Goal: Navigation & Orientation: Find specific page/section

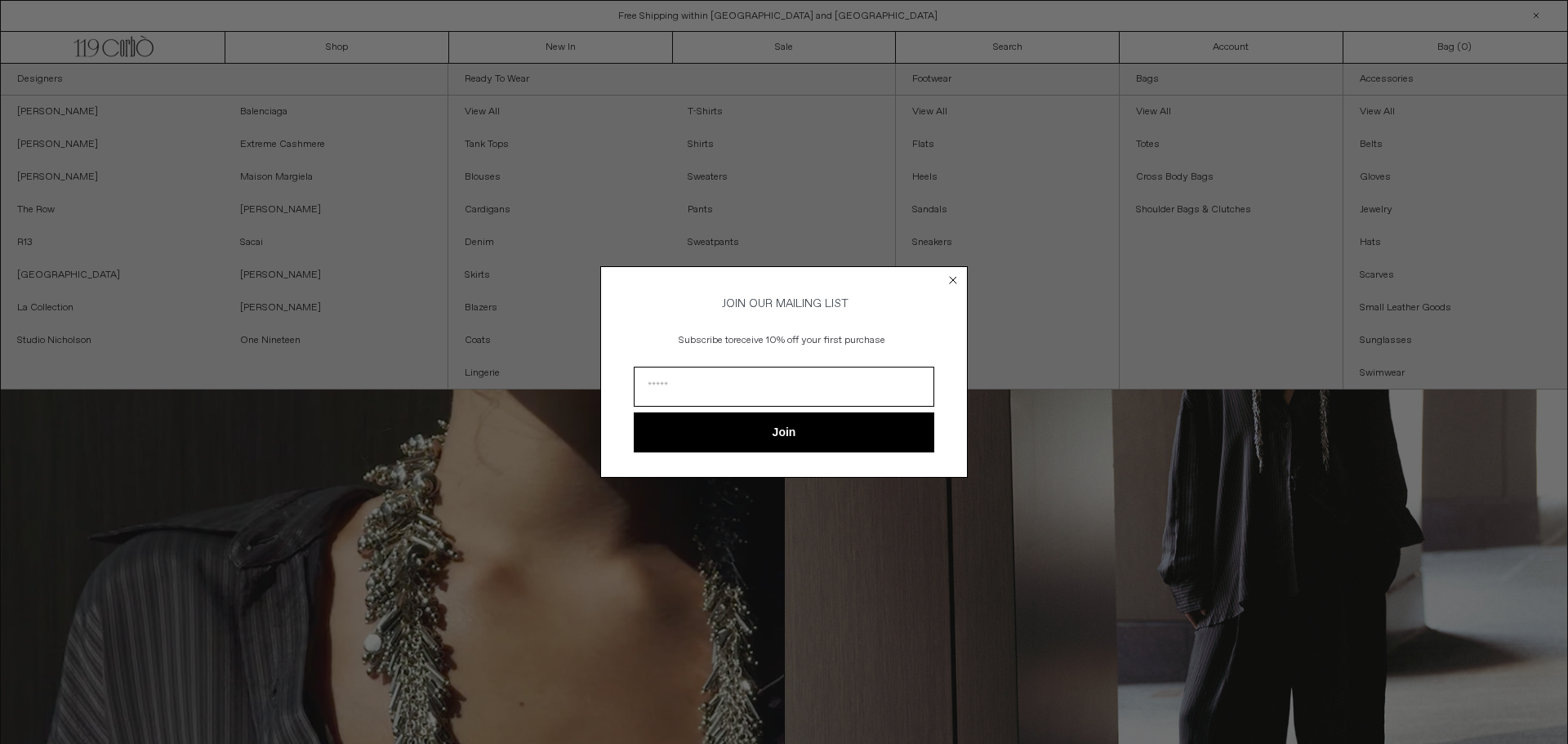
click at [959, 277] on circle "Close dialog" at bounding box center [953, 281] width 16 height 16
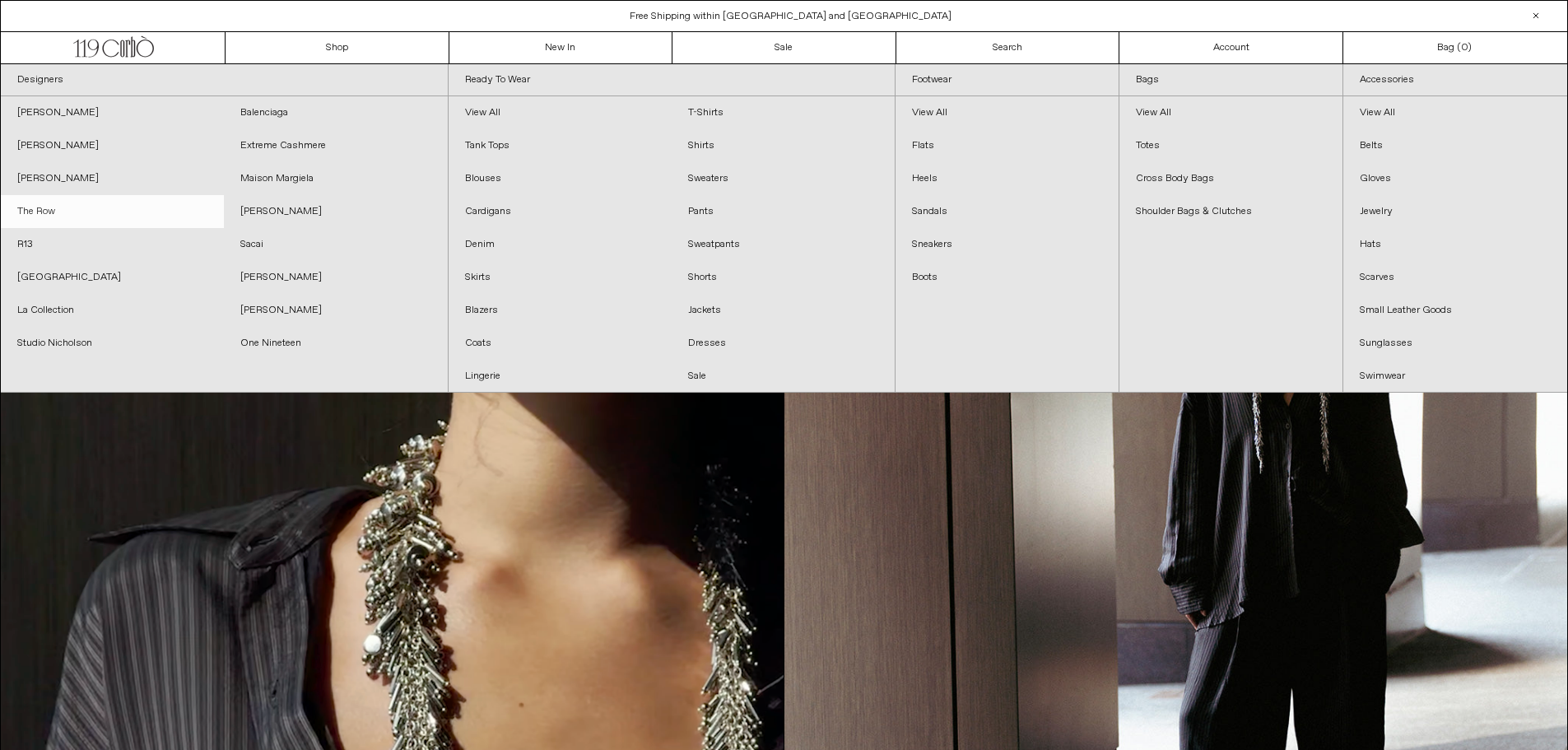
click at [27, 204] on link "The Row" at bounding box center [112, 212] width 223 height 33
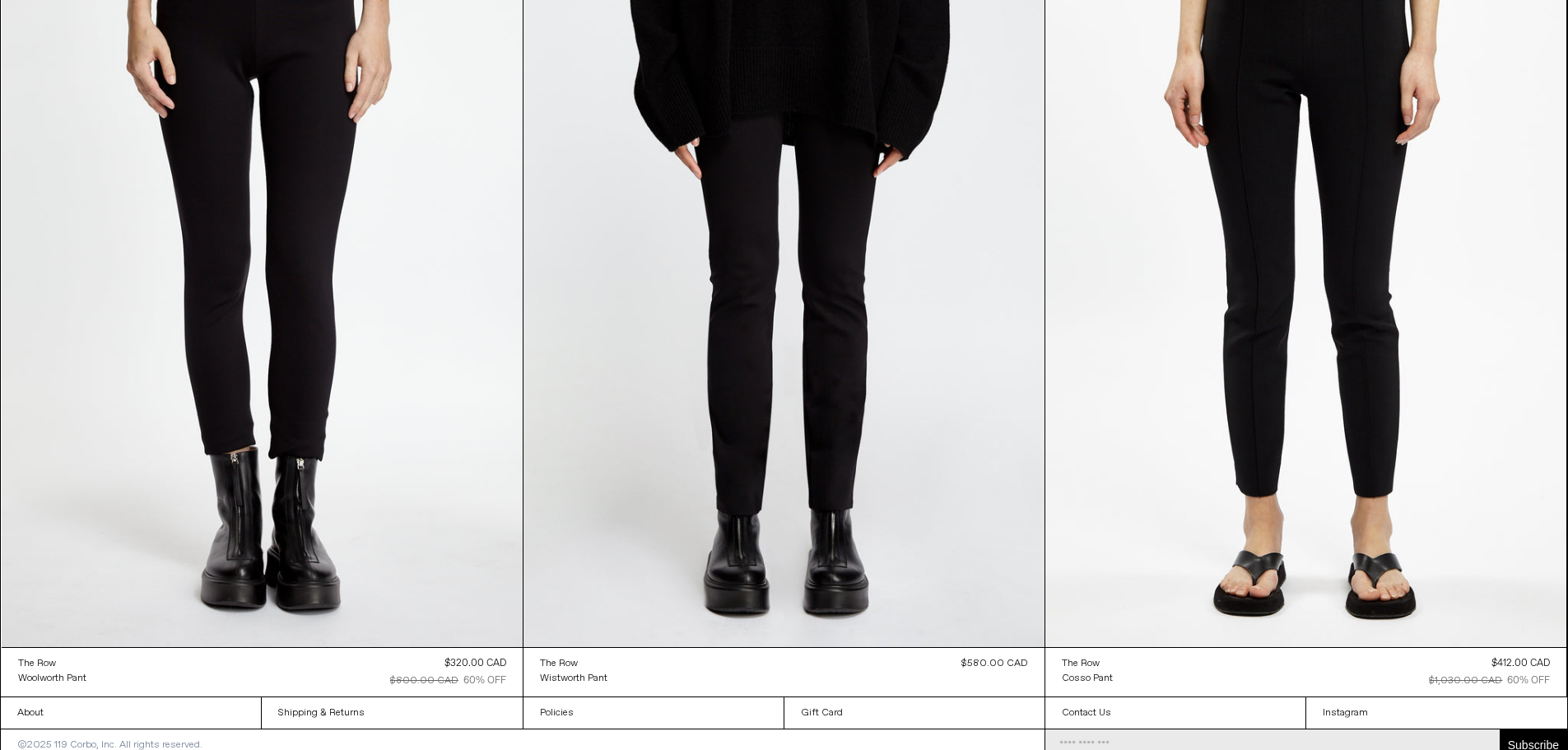
scroll to position [26817, 0]
